Goal: Task Accomplishment & Management: Manage account settings

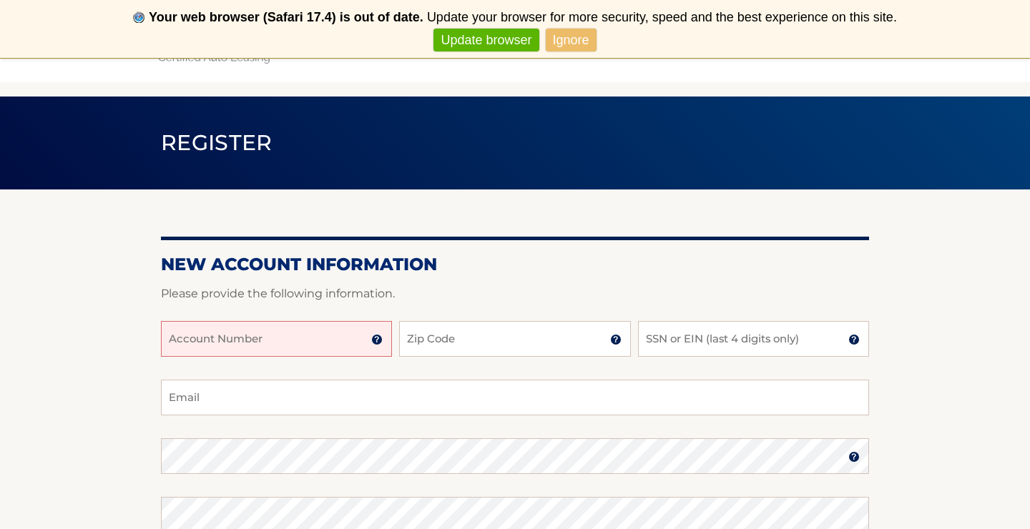
scroll to position [44, 0]
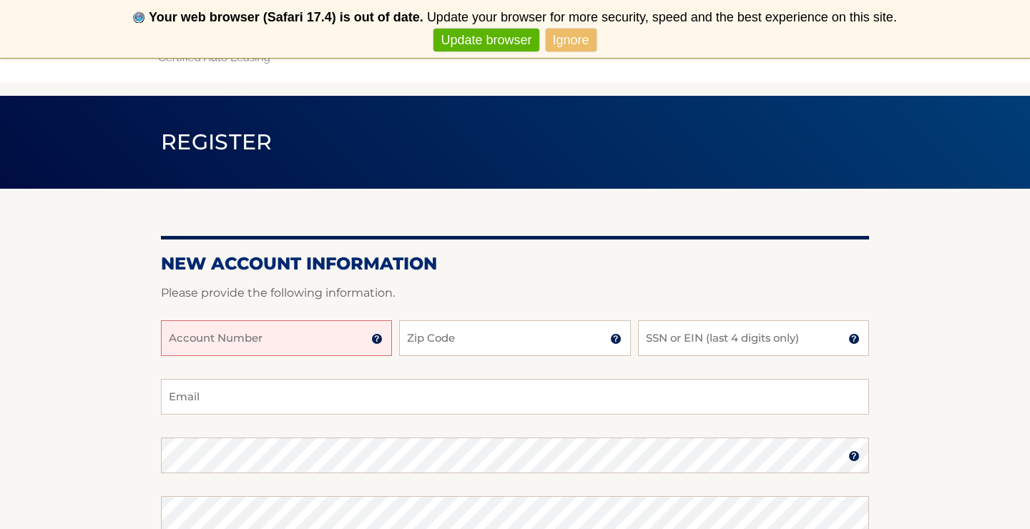
click at [237, 337] on input "Account Number" at bounding box center [276, 338] width 231 height 36
type input "44455985539"
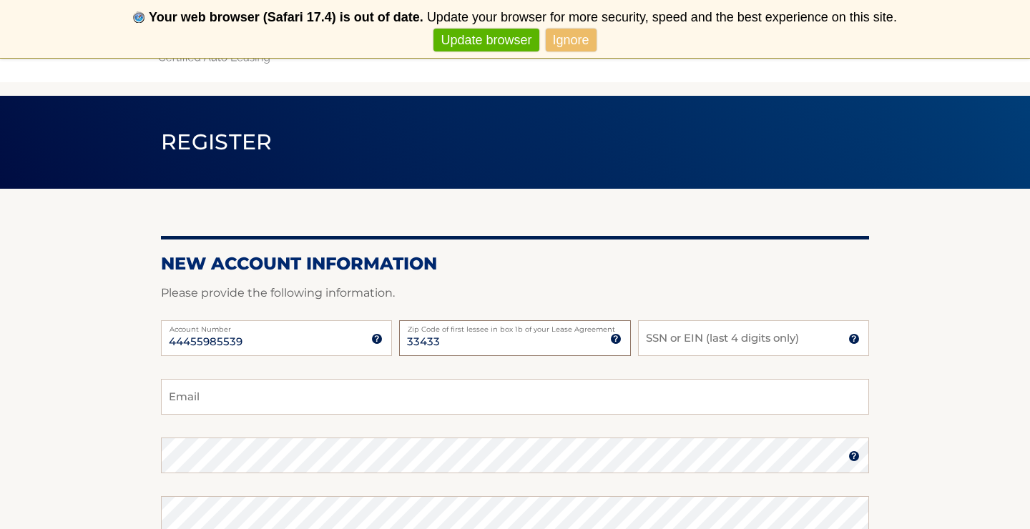
type input "33433"
type input "3802"
type input "[EMAIL_ADDRESS][DOMAIN_NAME]"
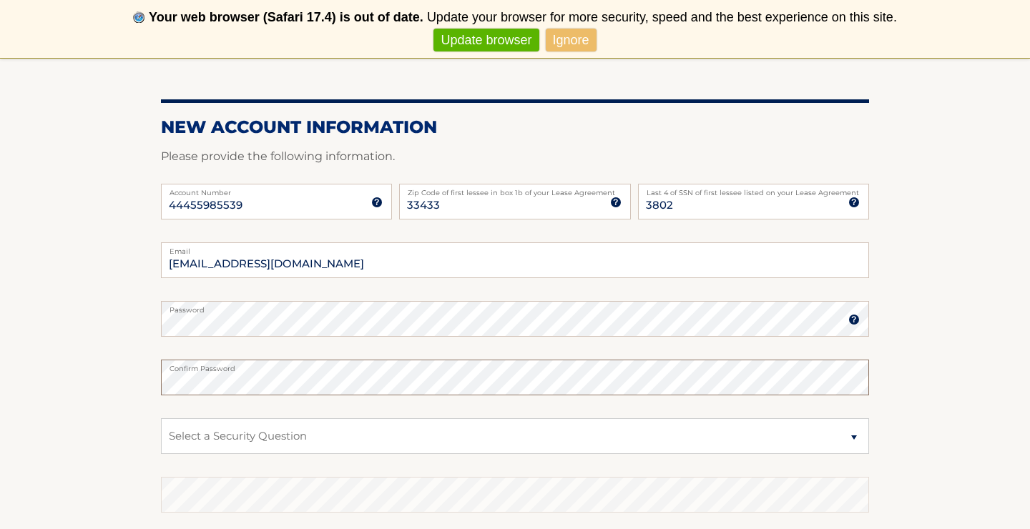
scroll to position [182, 0]
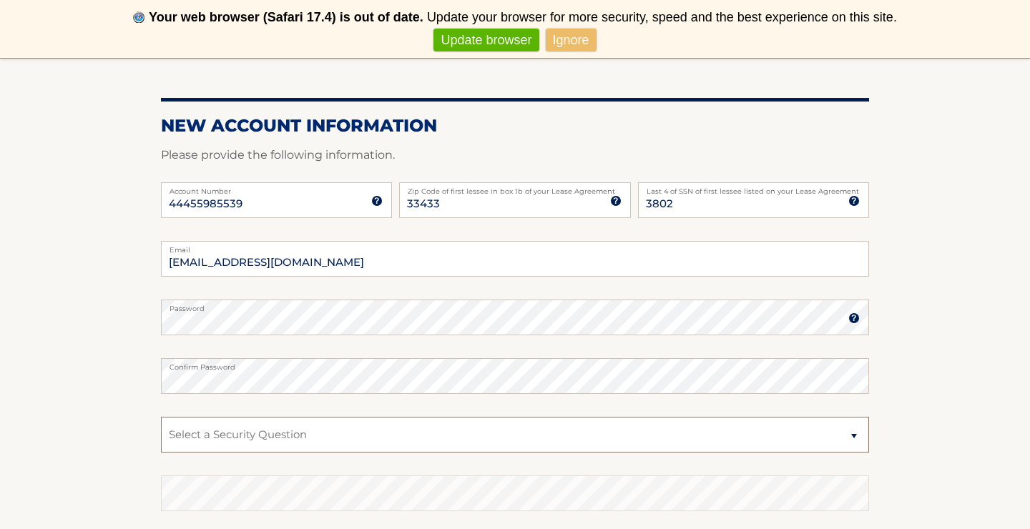
select select "1"
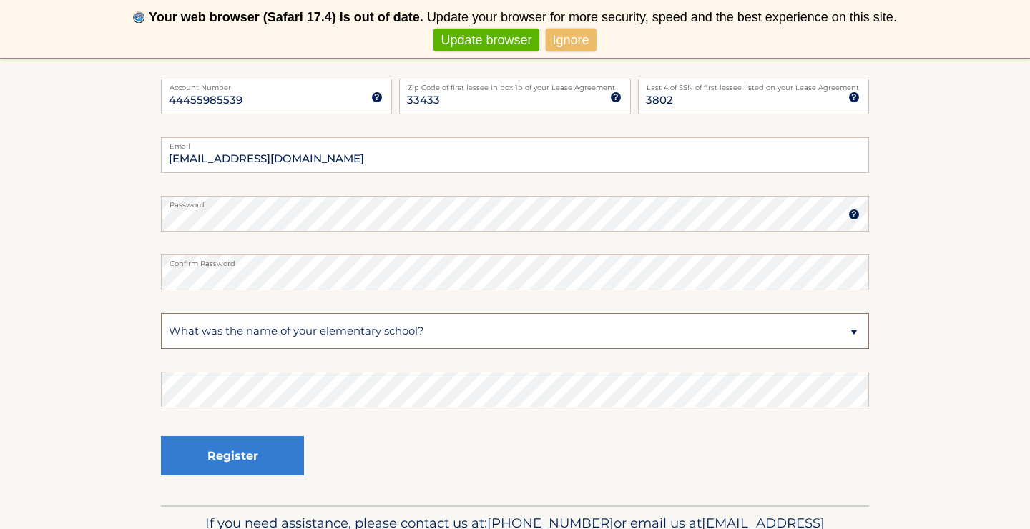
scroll to position [288, 0]
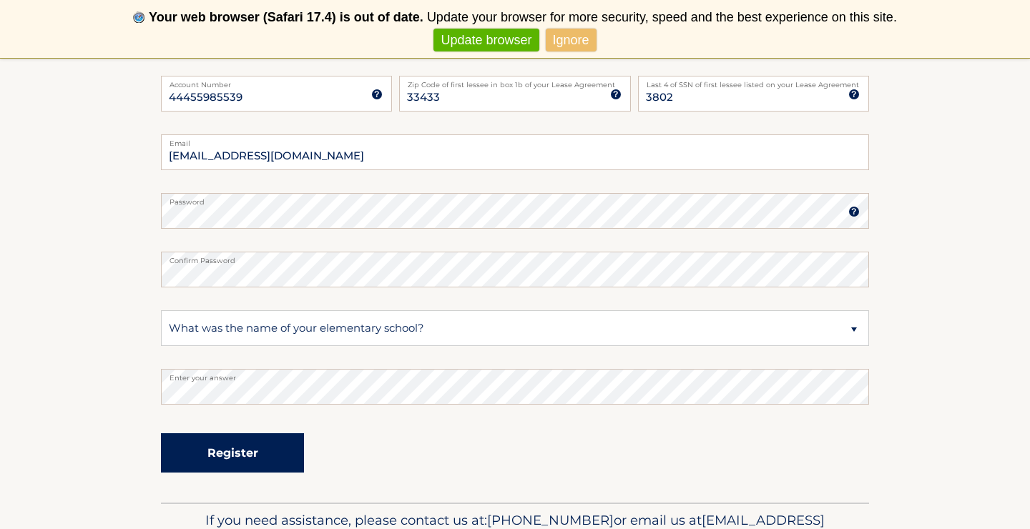
click at [277, 443] on button "Register" at bounding box center [232, 452] width 143 height 39
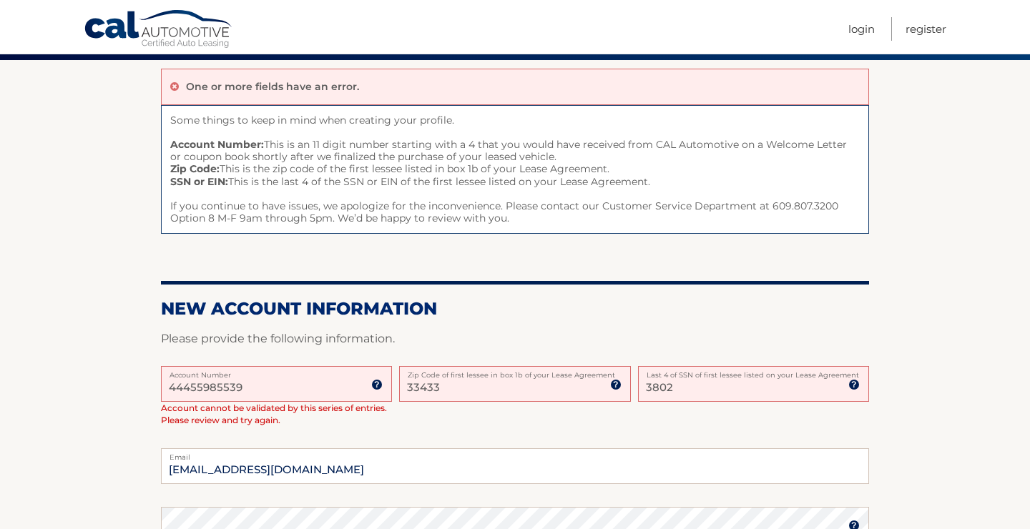
scroll to position [114, 0]
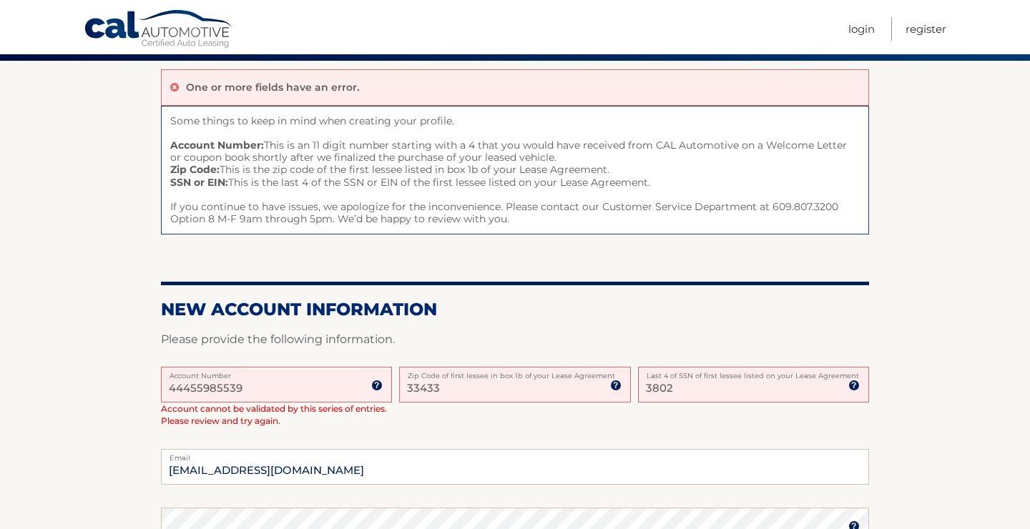
click at [701, 386] on input "3802" at bounding box center [753, 385] width 231 height 36
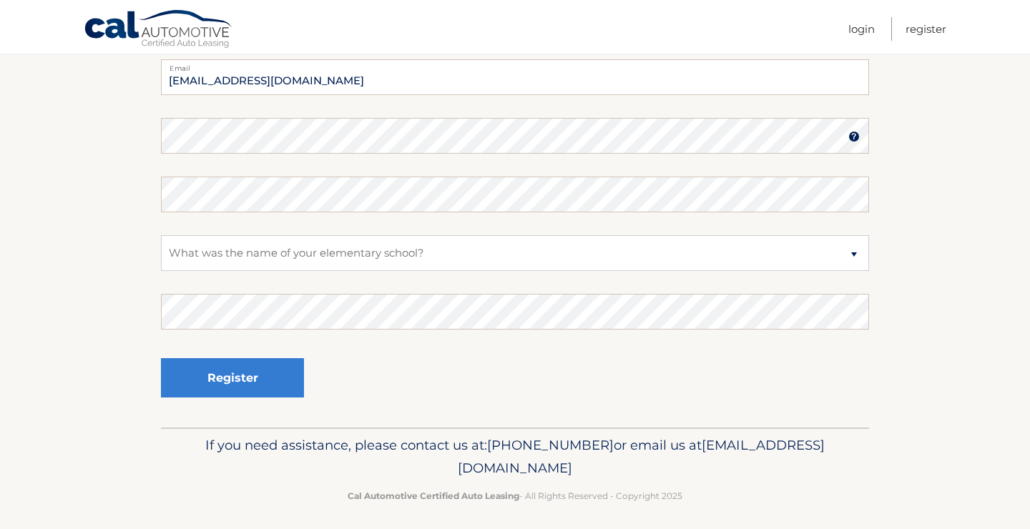
scroll to position [507, 0]
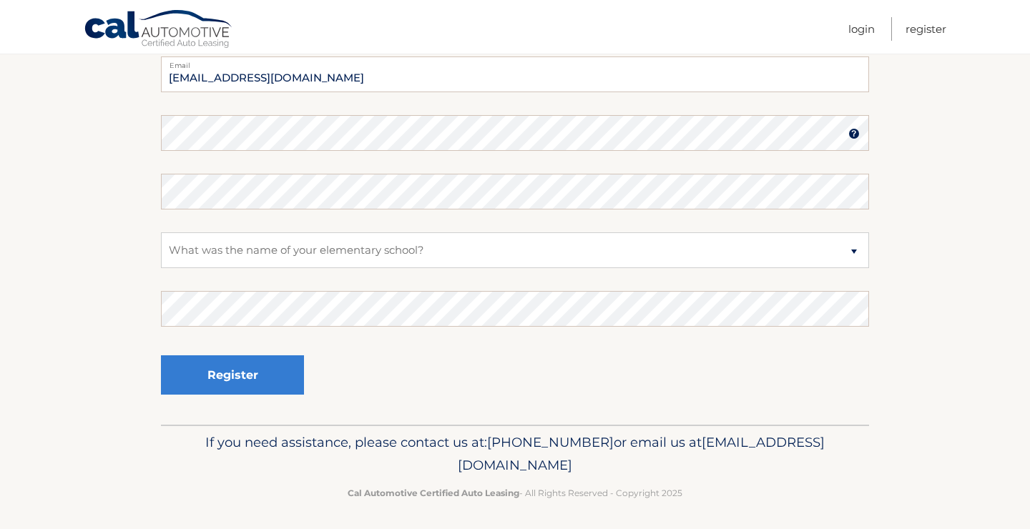
type input "7590"
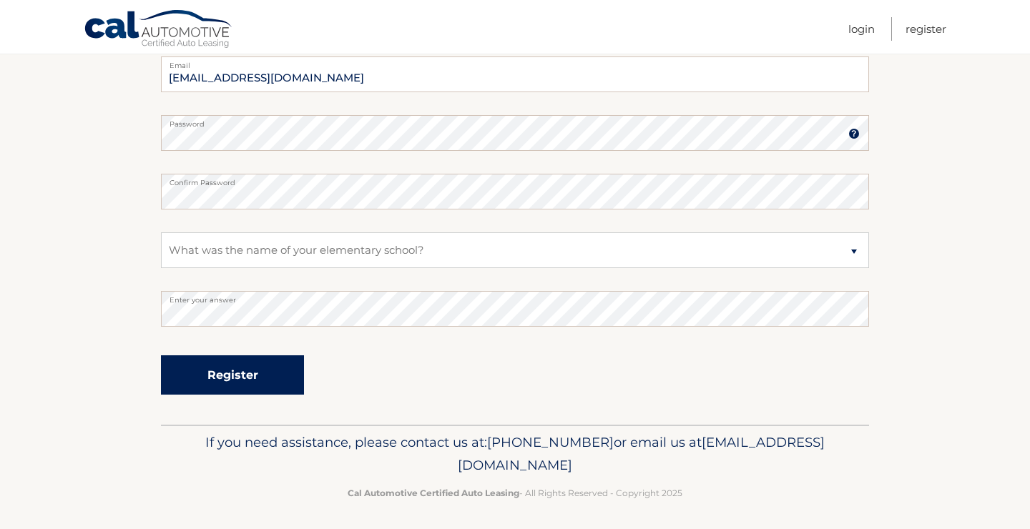
click at [265, 370] on button "Register" at bounding box center [232, 374] width 143 height 39
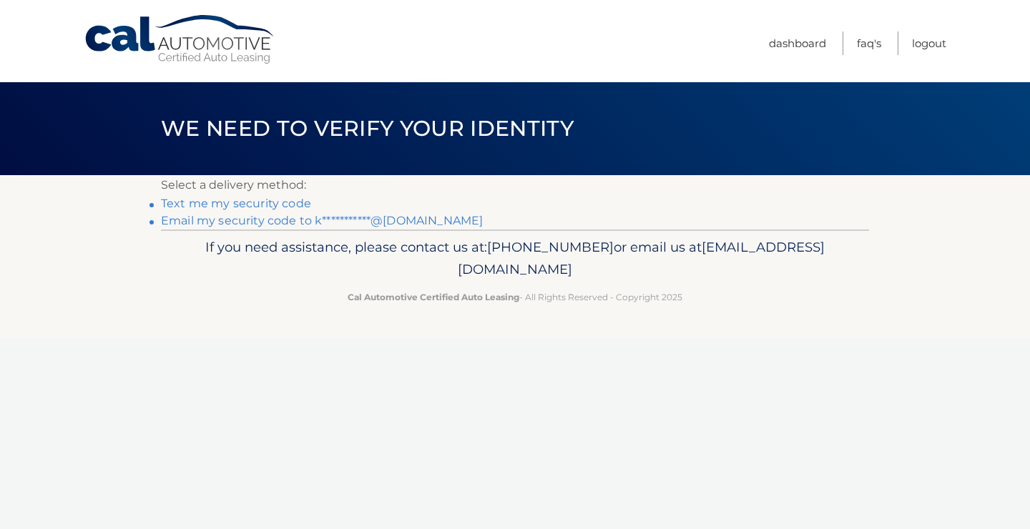
click at [306, 217] on link "**********" at bounding box center [322, 221] width 322 height 14
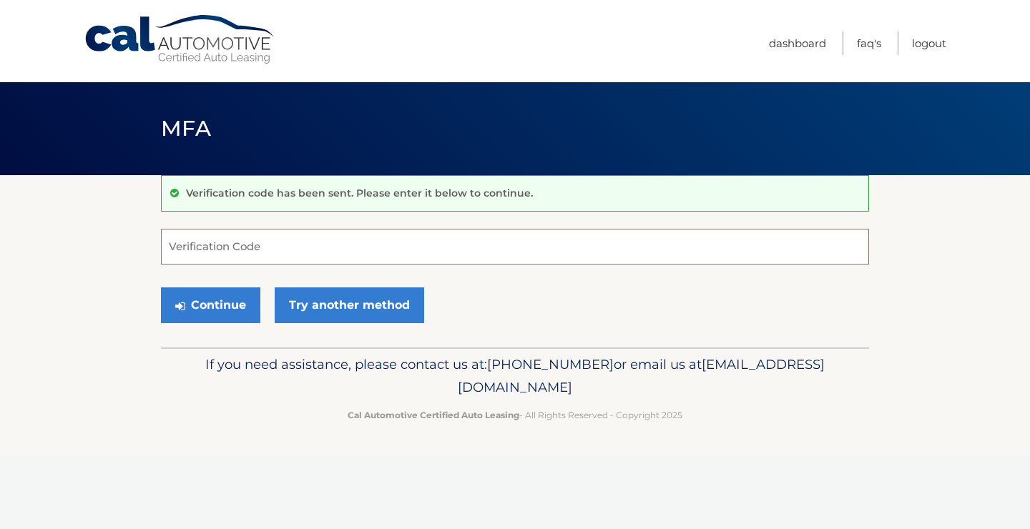
paste input "937294"
type input "937294"
click at [235, 291] on button "Continue" at bounding box center [210, 305] width 99 height 36
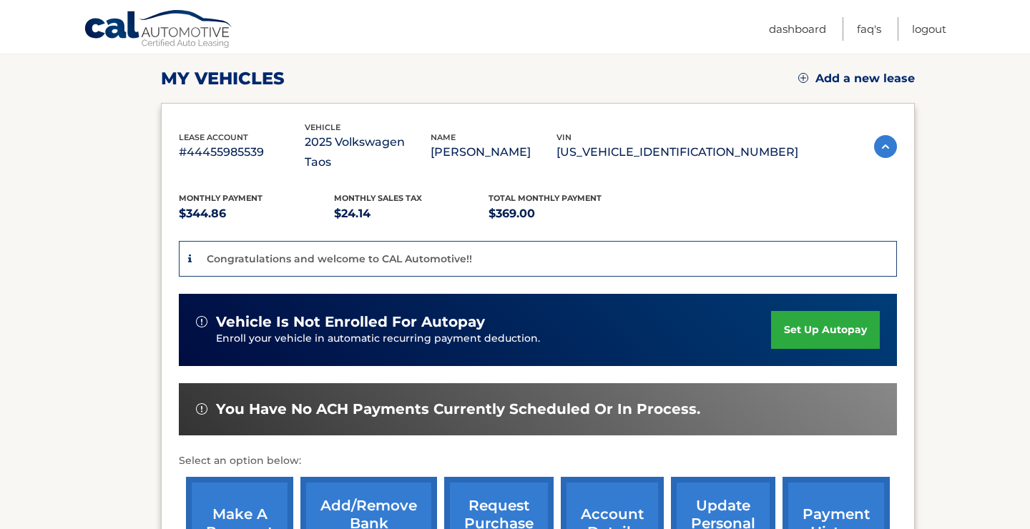
scroll to position [197, 0]
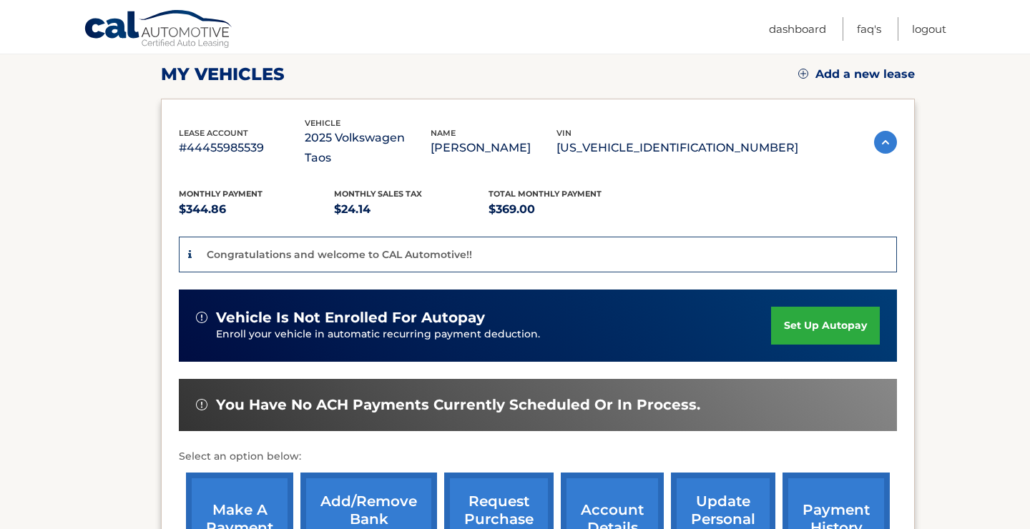
click at [790, 307] on link "set up autopay" at bounding box center [825, 326] width 109 height 38
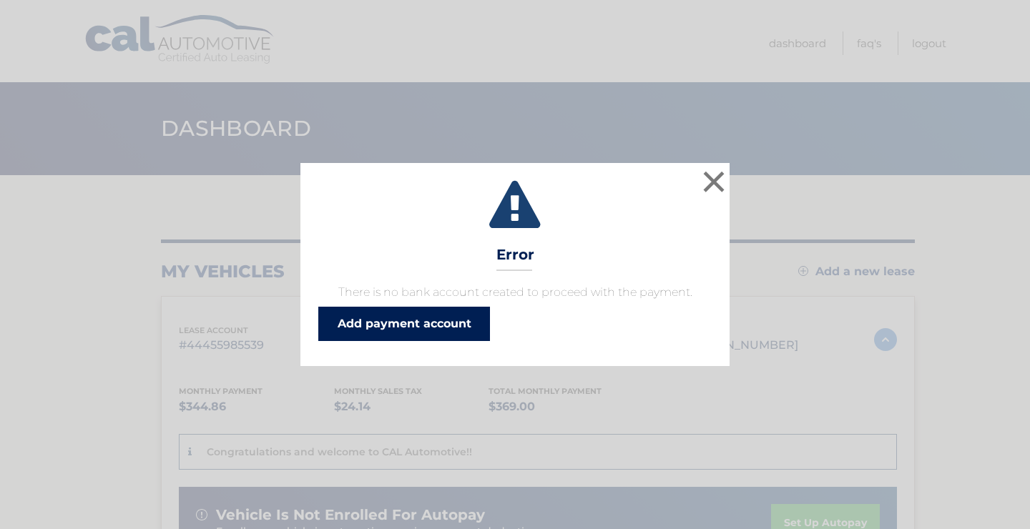
click at [473, 319] on link "Add payment account" at bounding box center [404, 324] width 172 height 34
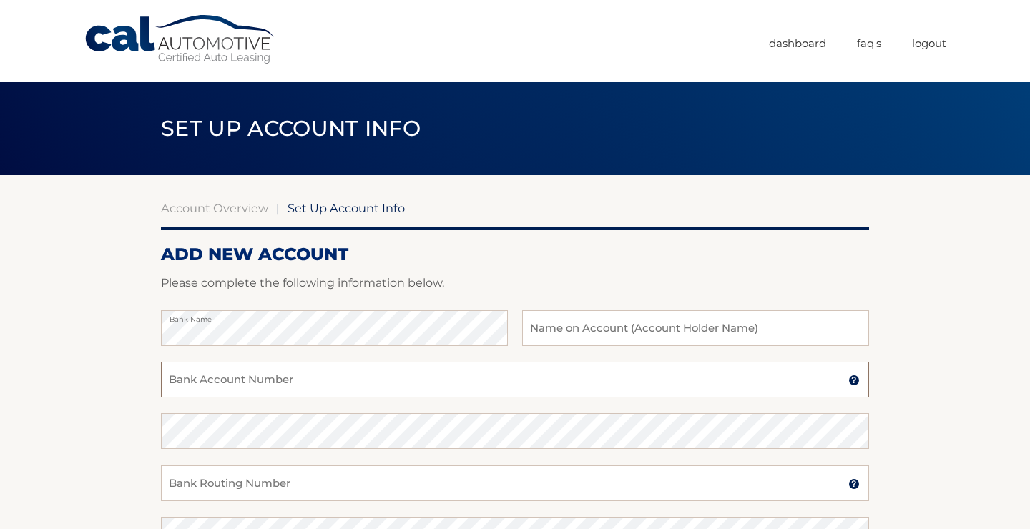
click at [385, 376] on input "Bank Account Number" at bounding box center [515, 380] width 708 height 36
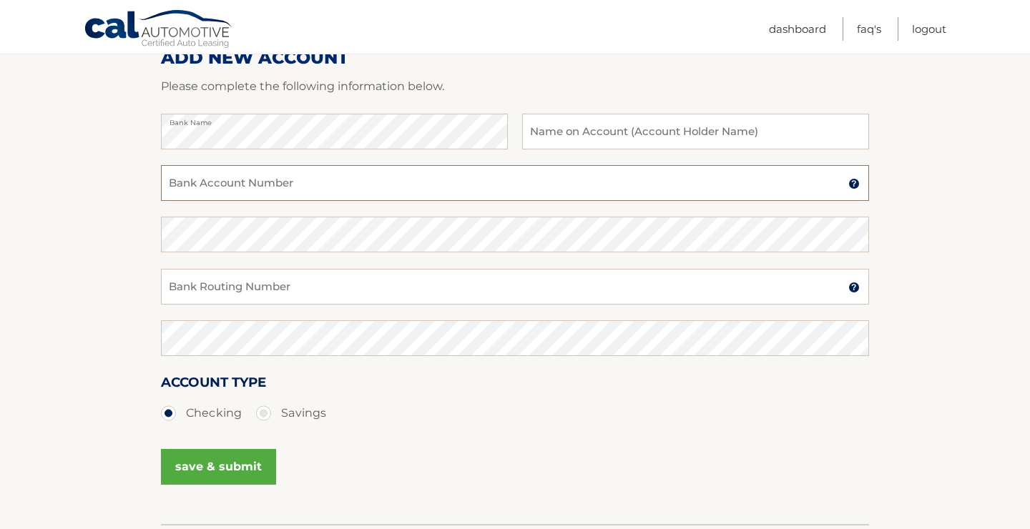
scroll to position [198, 0]
type input "9139819619"
click at [328, 274] on input "Bank Routing Number" at bounding box center [515, 285] width 708 height 36
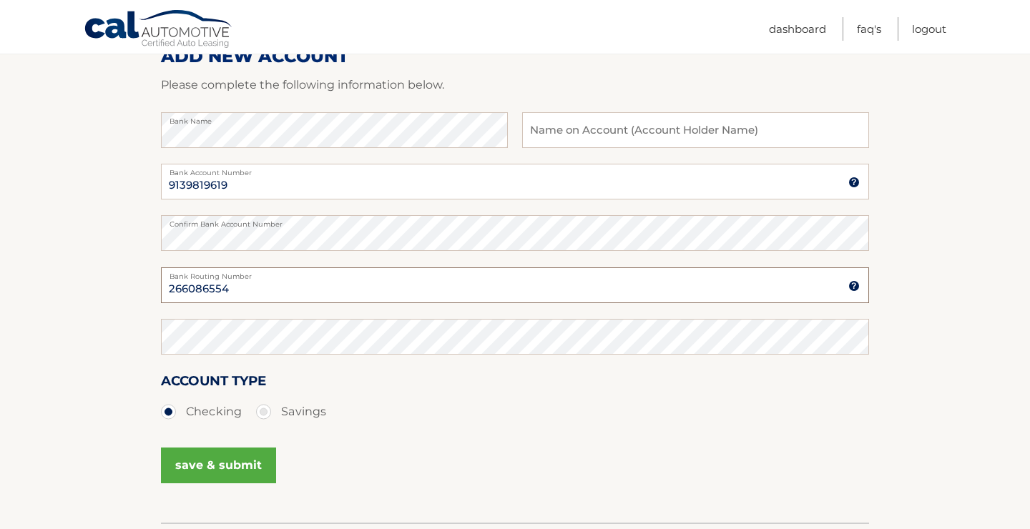
type input "266086554"
click at [184, 459] on button "save & submit" at bounding box center [218, 466] width 115 height 36
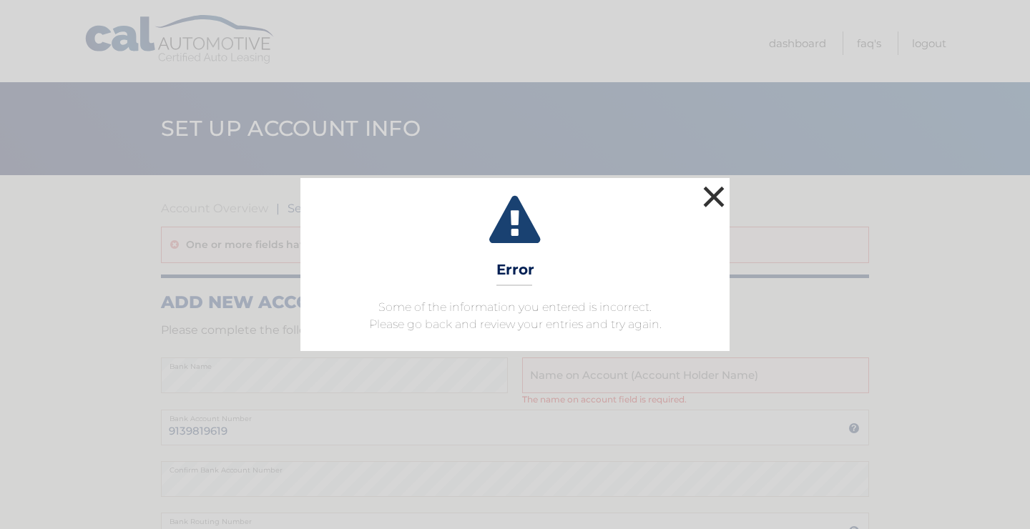
click at [709, 190] on button "×" at bounding box center [713, 196] width 29 height 29
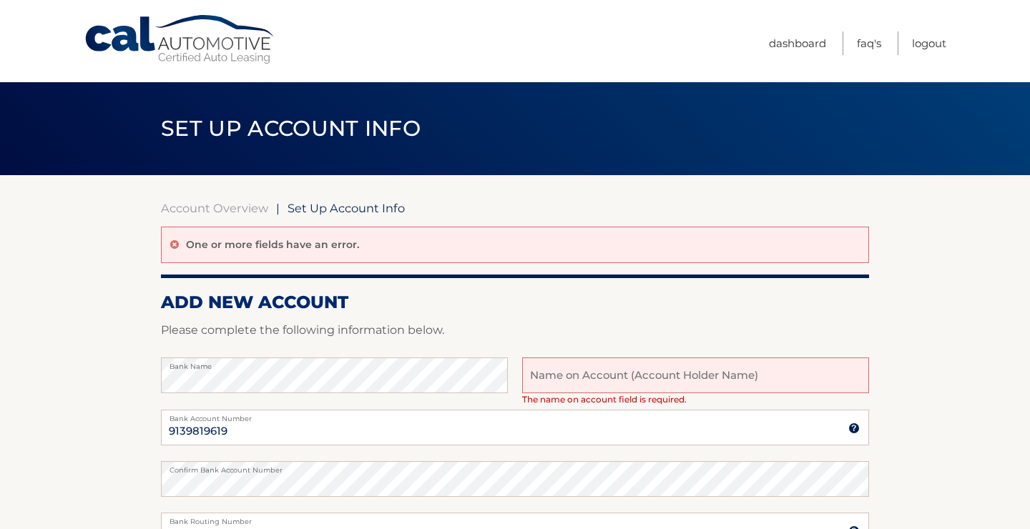
click at [624, 378] on input "text" at bounding box center [695, 376] width 347 height 36
type input "[PERSON_NAME]"
click at [660, 329] on p "Please complete the following information below." at bounding box center [515, 330] width 708 height 20
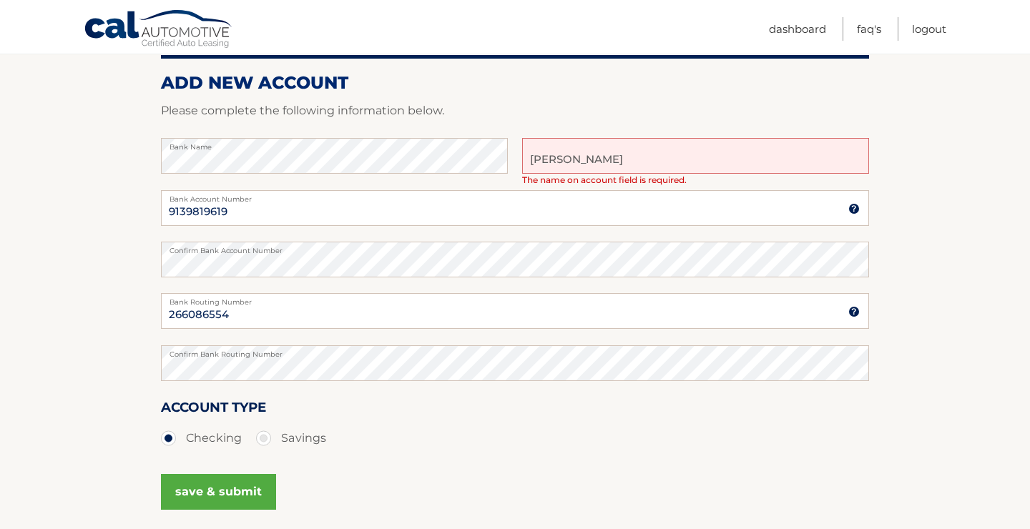
scroll to position [220, 0]
click at [205, 490] on button "save & submit" at bounding box center [218, 491] width 115 height 36
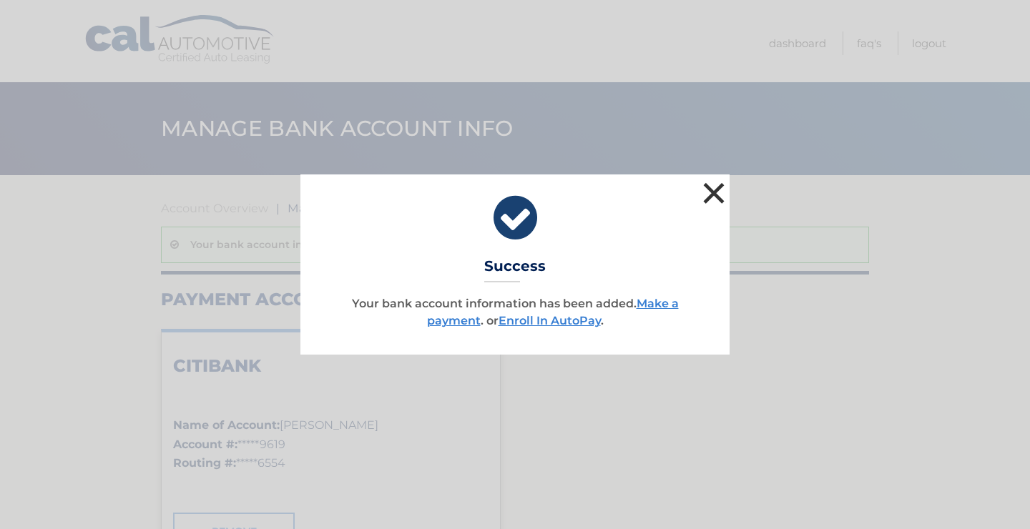
click at [718, 187] on button "×" at bounding box center [713, 193] width 29 height 29
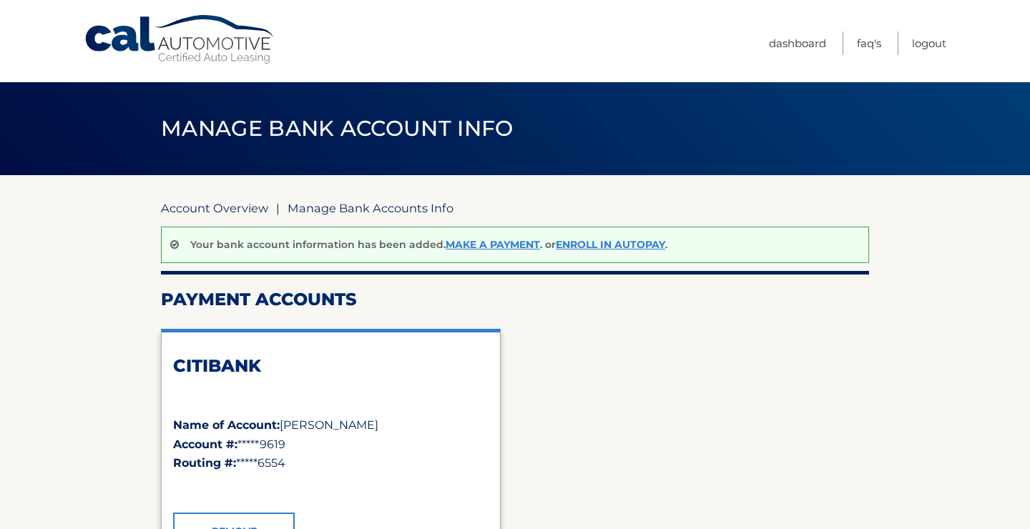
click at [234, 207] on link "Account Overview" at bounding box center [214, 208] width 107 height 14
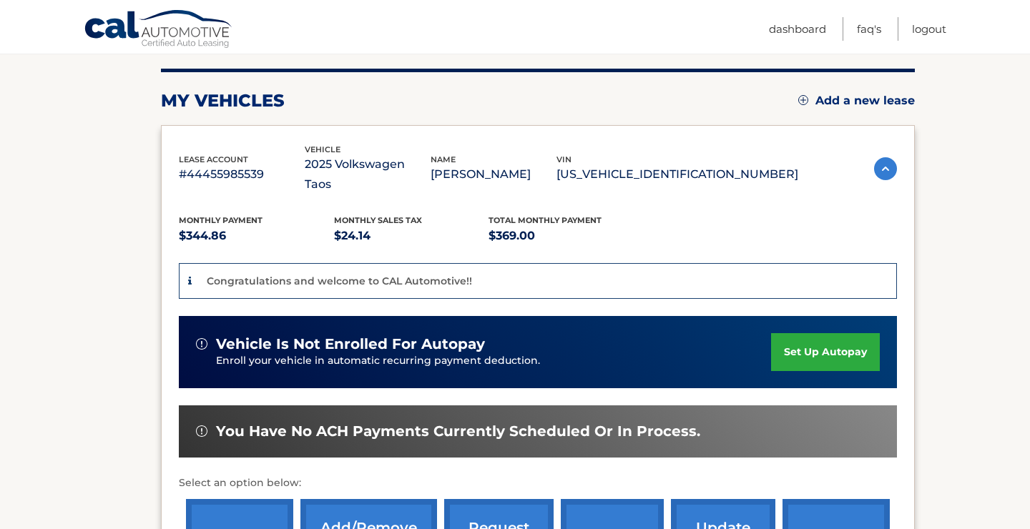
scroll to position [179, 0]
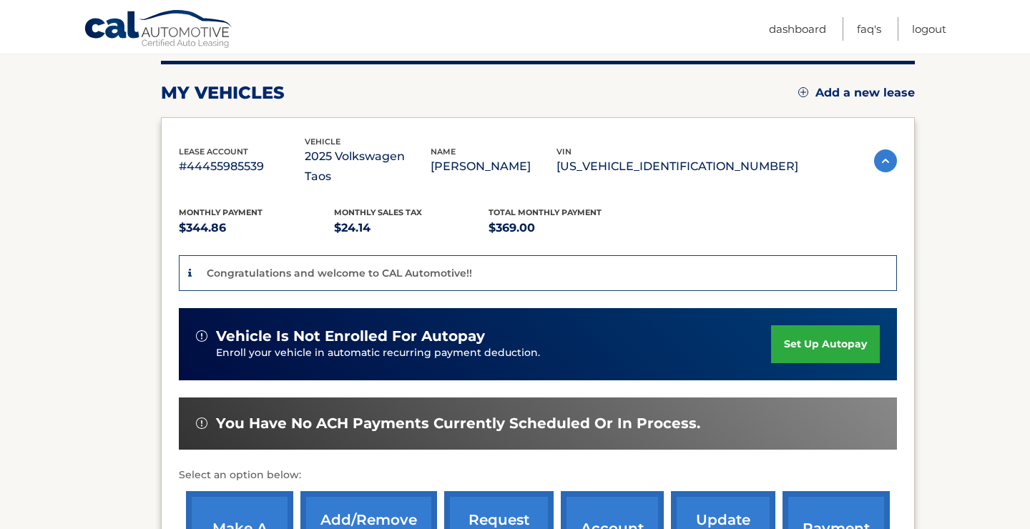
click at [784, 325] on link "set up autopay" at bounding box center [825, 344] width 109 height 38
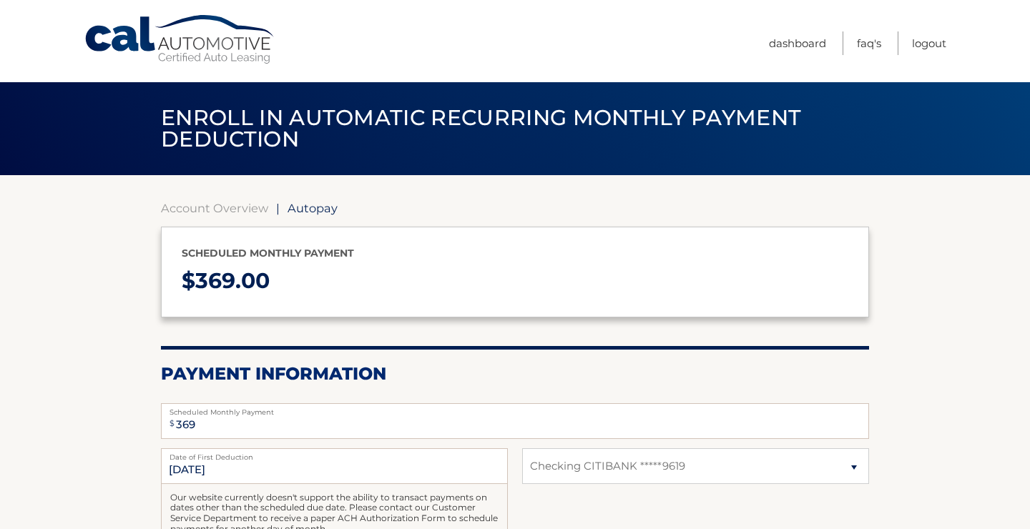
select select "ODI5YmFmMjEtNGU4My00ZThlLTk3ZWMtN2E5MzViYzkyYjZh"
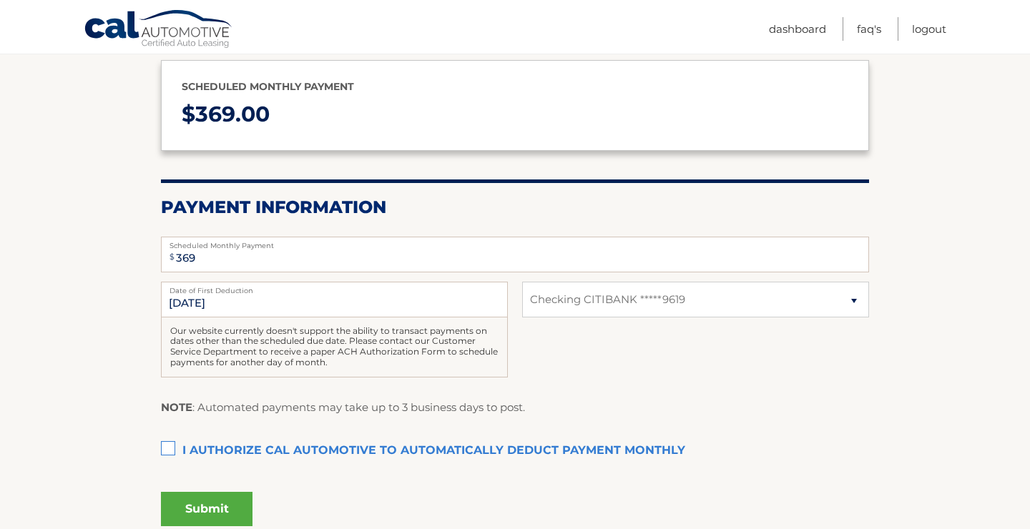
scroll to position [169, 0]
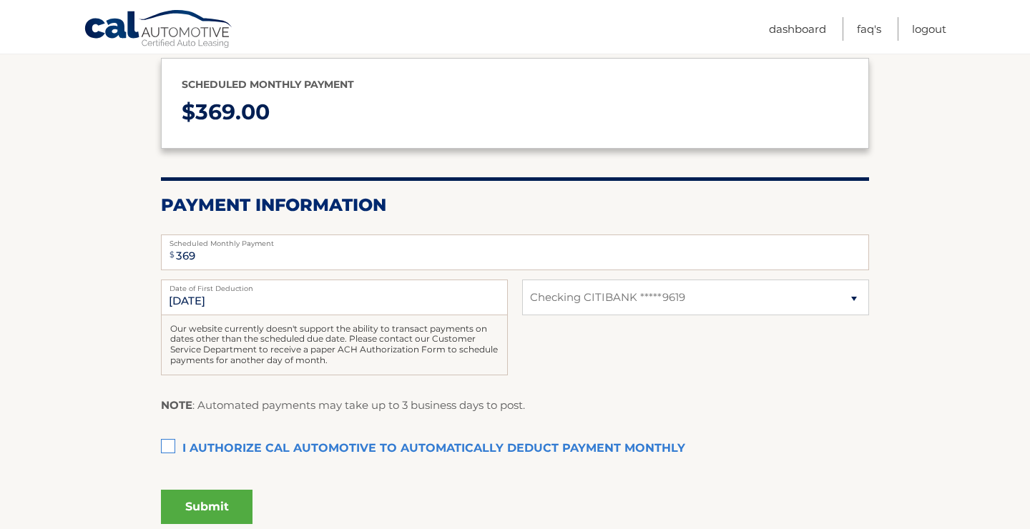
click at [167, 439] on label "I authorize cal automotive to automatically deduct payment monthly This checkbo…" at bounding box center [515, 449] width 708 height 29
click at [0, 0] on input "I authorize cal automotive to automatically deduct payment monthly This checkbo…" at bounding box center [0, 0] width 0 height 0
click at [201, 504] on button "Submit" at bounding box center [207, 507] width 92 height 34
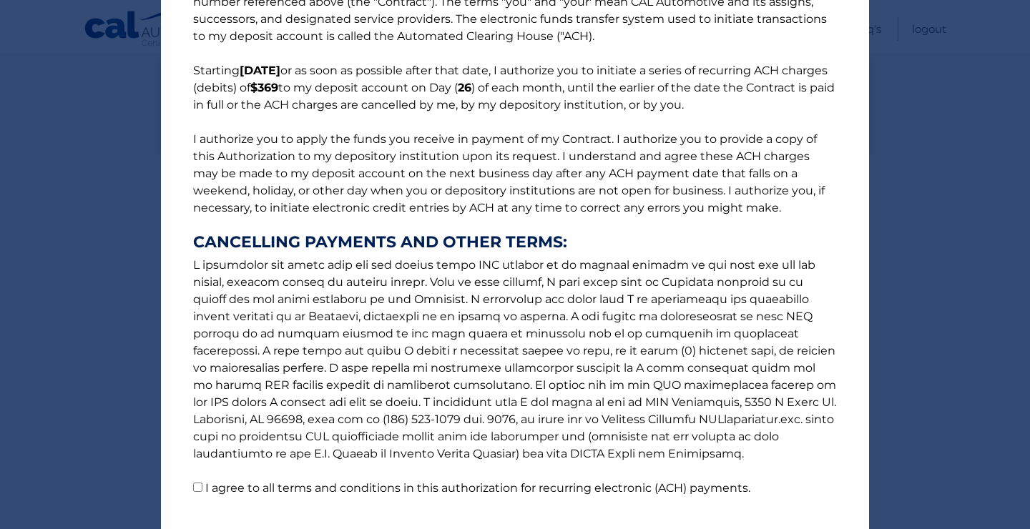
scroll to position [125, 0]
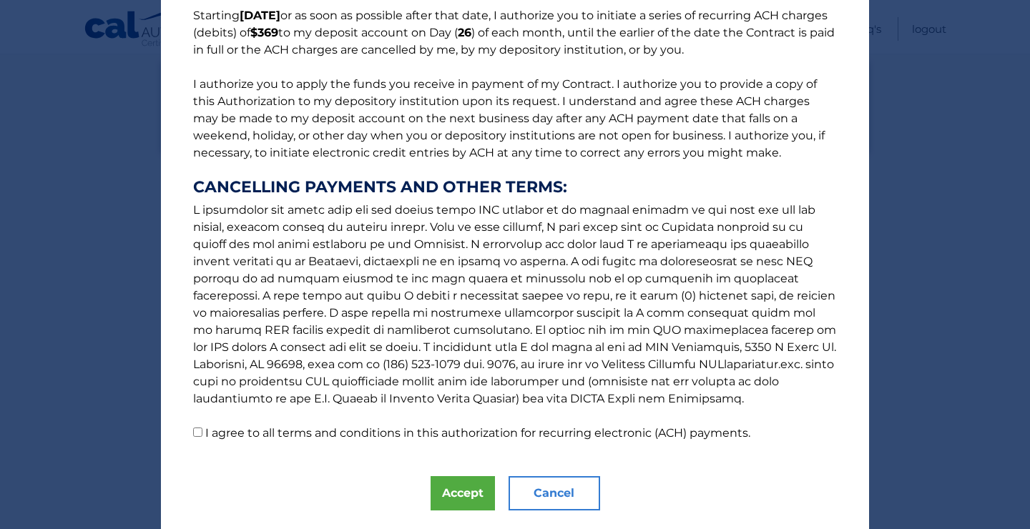
click at [199, 435] on input "I agree to all terms and conditions in this authorization for recurring electro…" at bounding box center [197, 432] width 9 height 9
checkbox input "true"
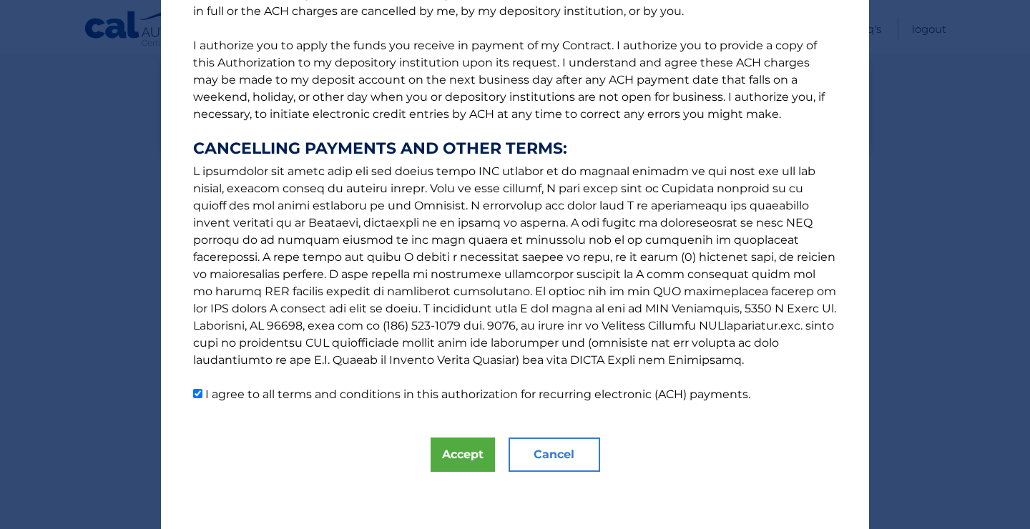
scroll to position [164, 0]
click at [456, 461] on button "Accept" at bounding box center [462, 455] width 64 height 34
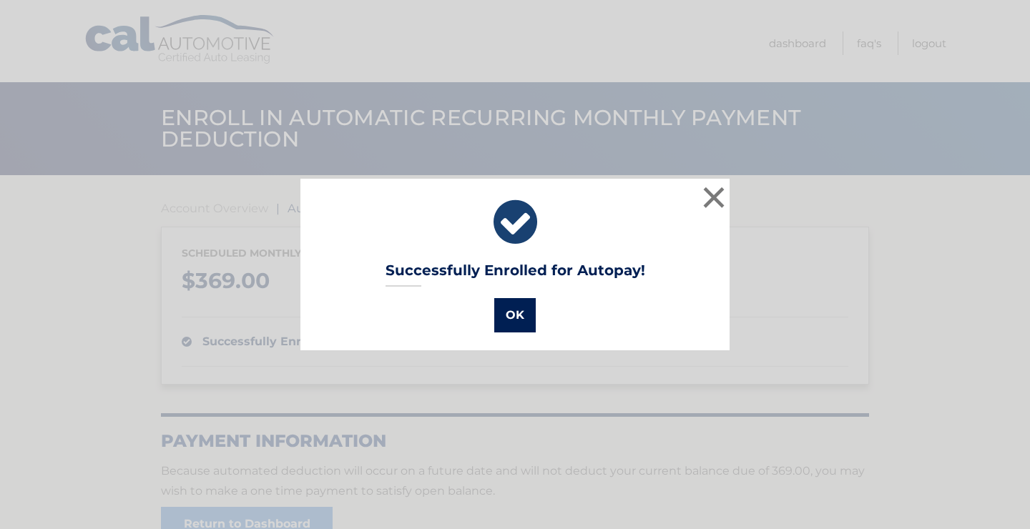
click at [516, 318] on button "OK" at bounding box center [514, 315] width 41 height 34
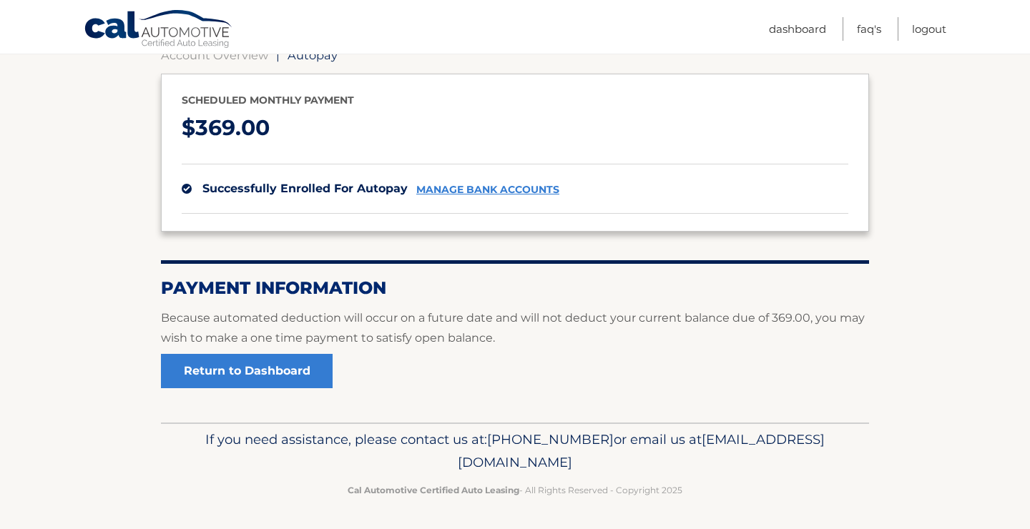
scroll to position [152, 0]
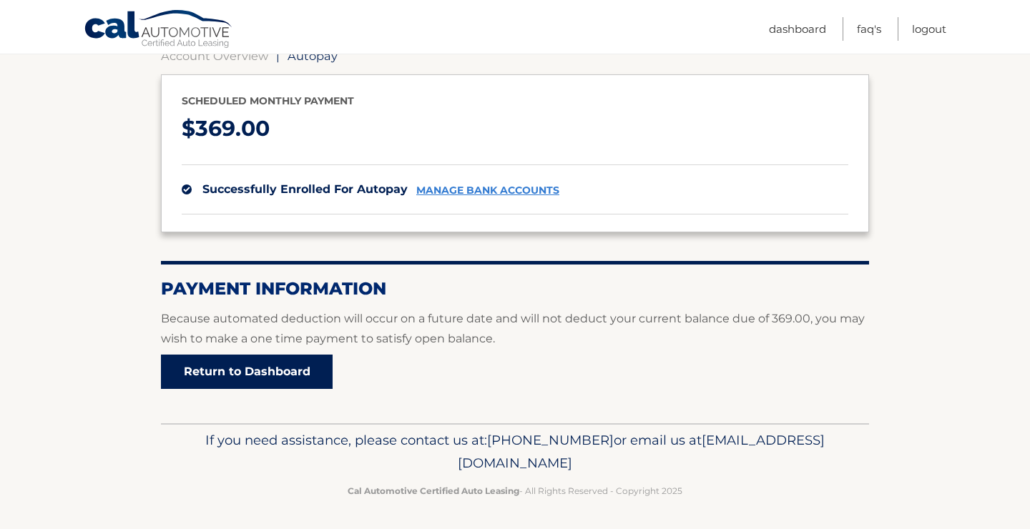
click at [302, 365] on link "Return to Dashboard" at bounding box center [247, 372] width 172 height 34
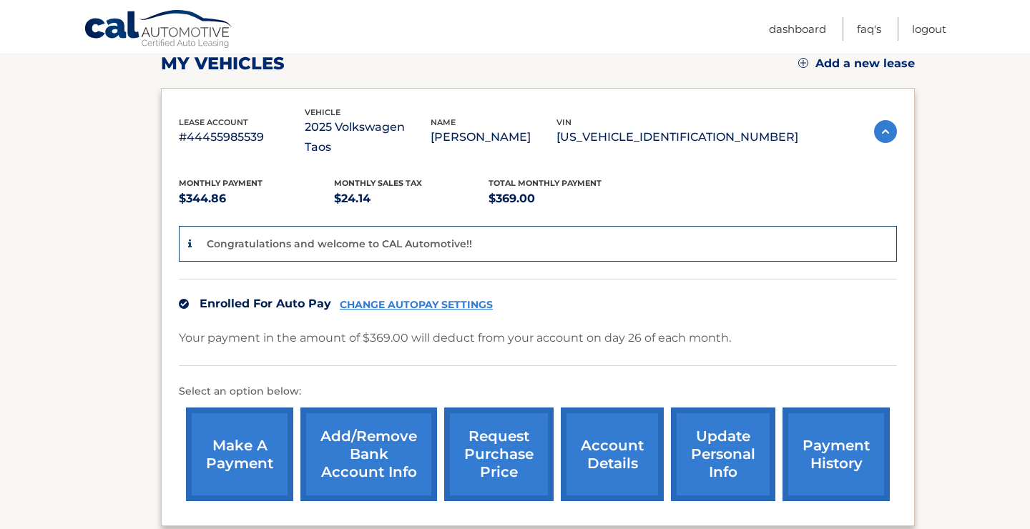
scroll to position [205, 0]
